Goal: Task Accomplishment & Management: Manage account settings

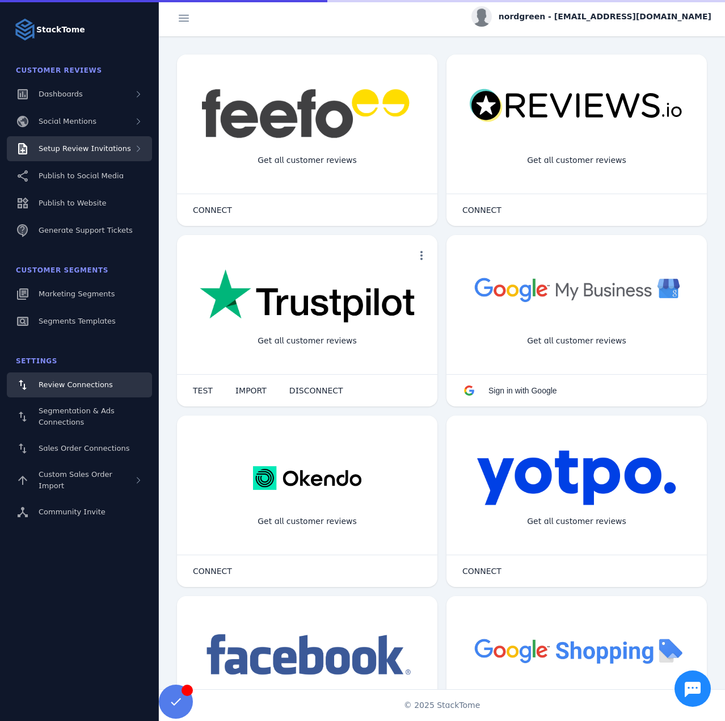
click at [94, 150] on span "Setup Review Invitations" at bounding box center [85, 148] width 92 height 9
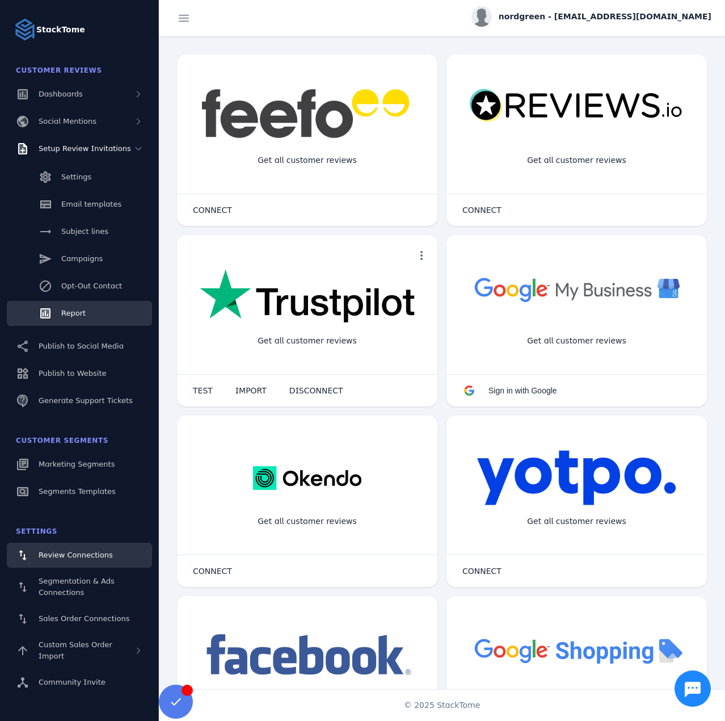
click at [69, 304] on link "Report" at bounding box center [79, 313] width 145 height 25
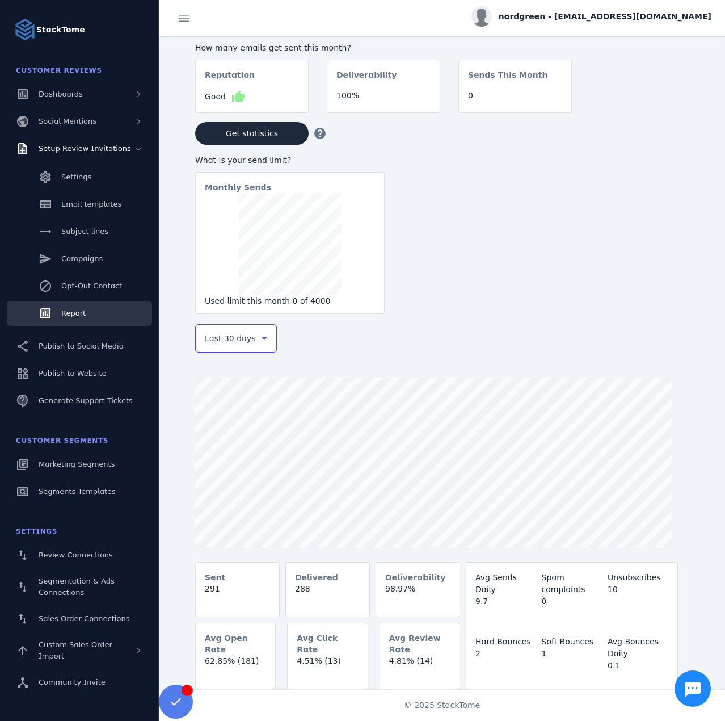
click at [235, 344] on span "Last 30 days" at bounding box center [230, 338] width 51 height 14
click at [222, 424] on span "Last 7 days" at bounding box center [227, 428] width 46 height 14
click at [601, 24] on div "nordgreen - [EMAIL_ADDRESS][DOMAIN_NAME]" at bounding box center [592, 16] width 240 height 20
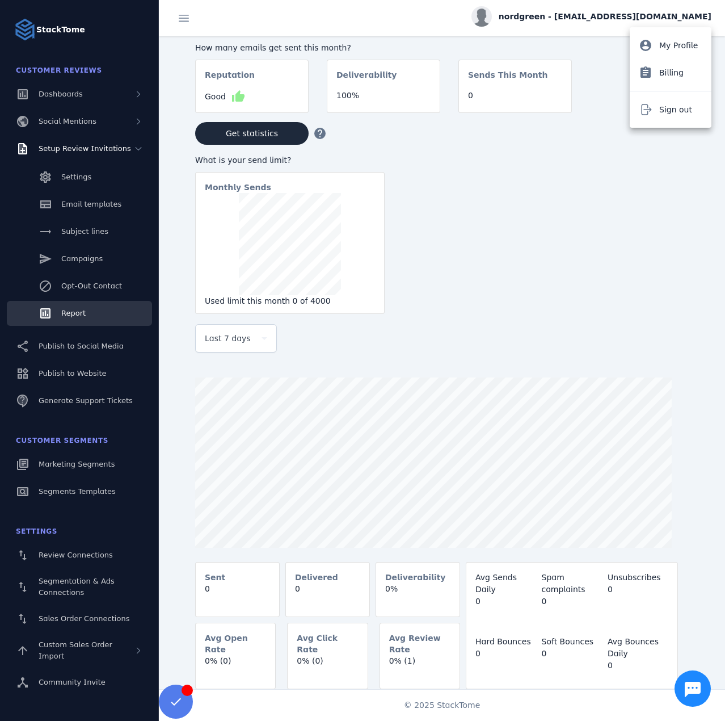
click at [643, 91] on mat-divider at bounding box center [671, 91] width 82 height 1
click at [649, 104] on div "How many emails get sent this month? Reputation Good thumb_up Deliverability 10…" at bounding box center [460, 177] width 530 height 282
click at [589, 16] on span "nordgreen - [EMAIL_ADDRESS][DOMAIN_NAME]" at bounding box center [605, 17] width 213 height 12
drag, startPoint x: 660, startPoint y: 106, endPoint x: 547, endPoint y: 76, distance: 116.7
click at [659, 106] on button "Sign out" at bounding box center [671, 109] width 82 height 27
